Goal: Check status: Check status

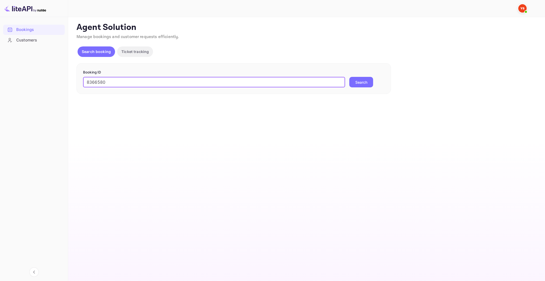
type input "8366580"
click at [349, 77] on button "Search" at bounding box center [361, 82] width 24 height 10
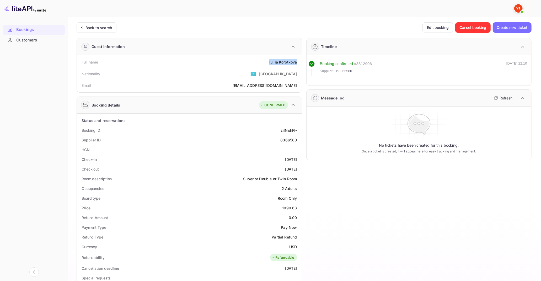
drag, startPoint x: 269, startPoint y: 61, endPoint x: 299, endPoint y: 62, distance: 29.9
click at [299, 62] on div "Full name [PERSON_NAME]" at bounding box center [189, 62] width 221 height 10
copy div "[PERSON_NAME]"
drag, startPoint x: 285, startPoint y: 207, endPoint x: 296, endPoint y: 208, distance: 11.5
click at [296, 208] on div "1090.63" at bounding box center [289, 208] width 15 height 6
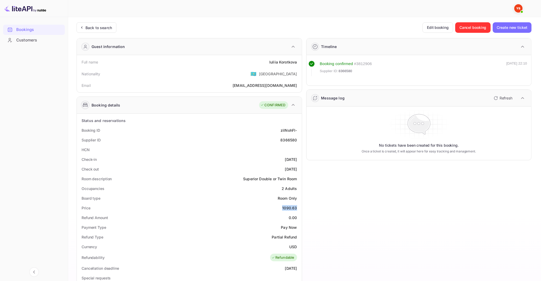
copy div "1090.63"
drag, startPoint x: 290, startPoint y: 247, endPoint x: 295, endPoint y: 247, distance: 5.0
click at [295, 247] on div "USD" at bounding box center [293, 247] width 8 height 6
drag, startPoint x: 288, startPoint y: 246, endPoint x: 296, endPoint y: 247, distance: 7.4
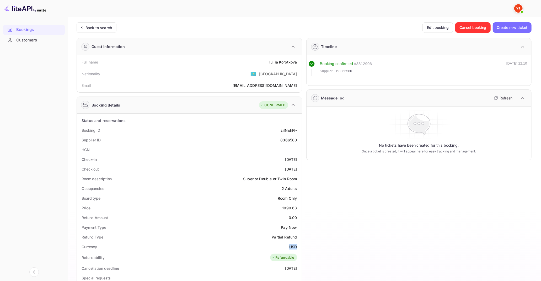
click at [296, 247] on div "Currency USD" at bounding box center [189, 247] width 221 height 10
copy div "USD"
click at [106, 29] on div "Back to search" at bounding box center [98, 28] width 26 height 6
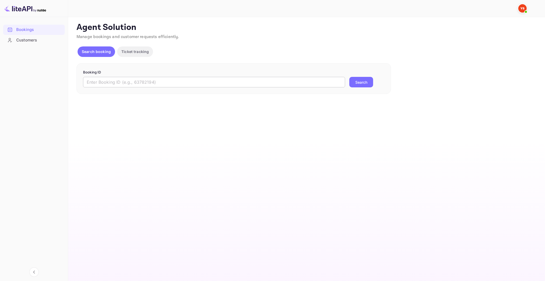
click at [186, 81] on input "text" at bounding box center [214, 82] width 262 height 10
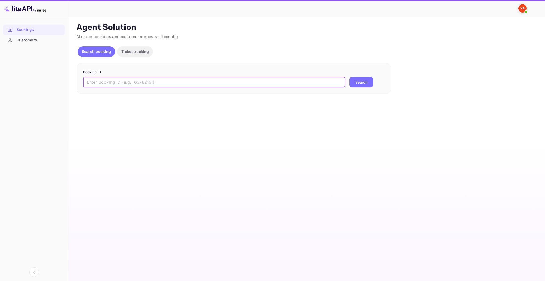
paste input "9559412"
type input "9559412"
click at [349, 77] on button "Search" at bounding box center [361, 82] width 24 height 10
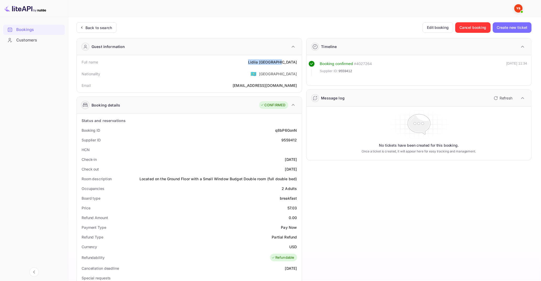
drag, startPoint x: 268, startPoint y: 60, endPoint x: 299, endPoint y: 62, distance: 30.5
click at [299, 62] on div "Full name [PERSON_NAME]" at bounding box center [189, 62] width 221 height 10
copy div "Lidiia Bolotskaia"
drag, startPoint x: 287, startPoint y: 207, endPoint x: 298, endPoint y: 207, distance: 10.5
click at [298, 207] on div "Price 57.03" at bounding box center [189, 208] width 221 height 10
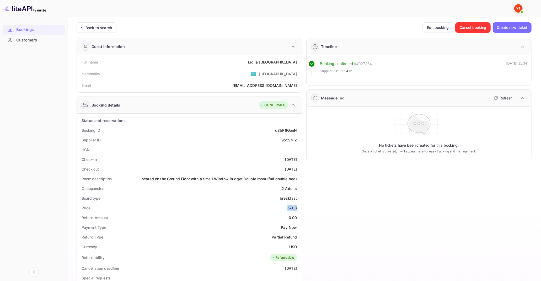
copy div "57.03"
drag, startPoint x: 289, startPoint y: 245, endPoint x: 296, endPoint y: 246, distance: 7.7
click at [296, 246] on div "USD" at bounding box center [293, 247] width 8 height 6
copy div "USD"
click at [104, 24] on div "Back to search" at bounding box center [97, 27] width 40 height 10
